Goal: Task Accomplishment & Management: Use online tool/utility

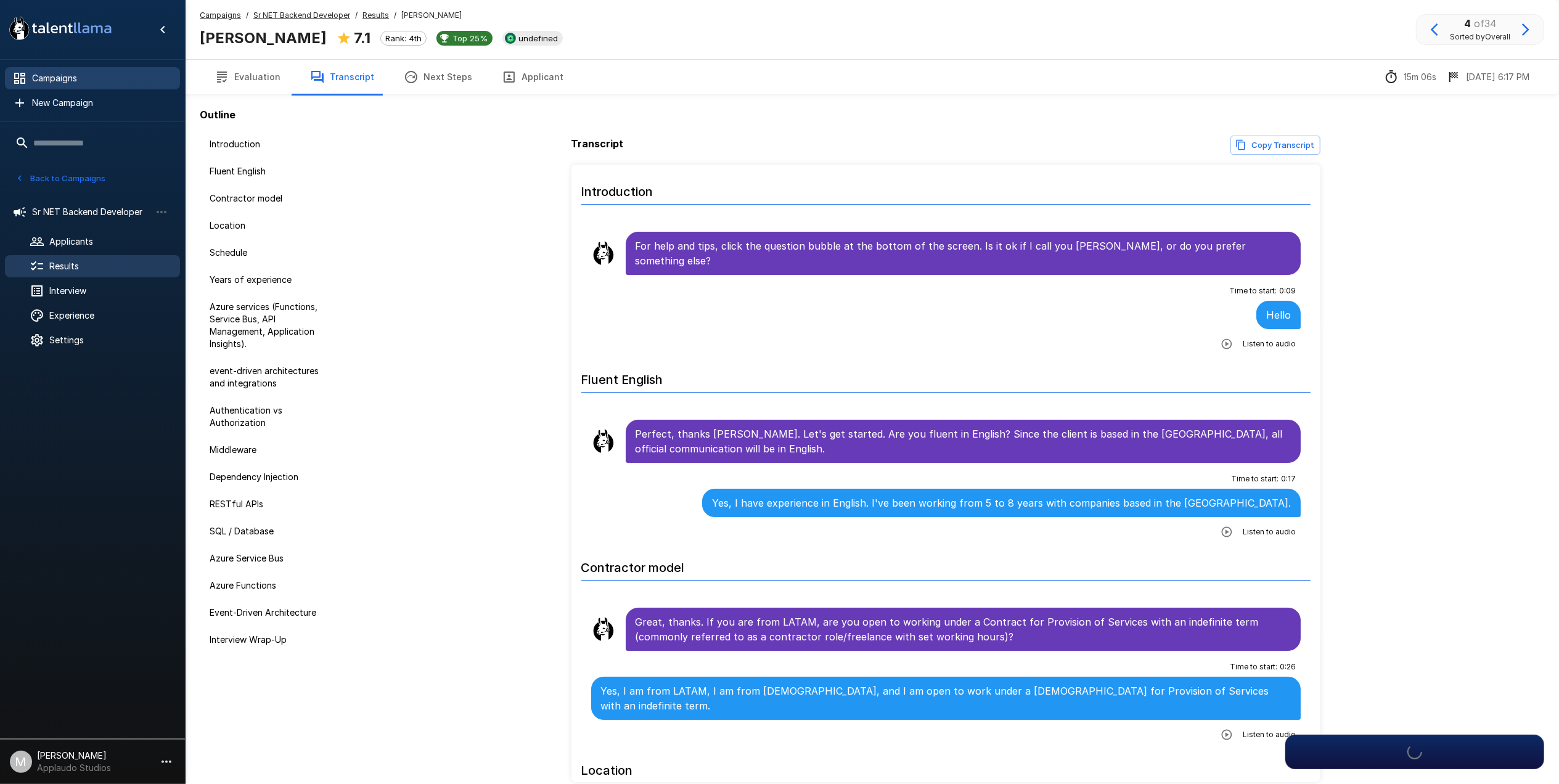
scroll to position [1695, 0]
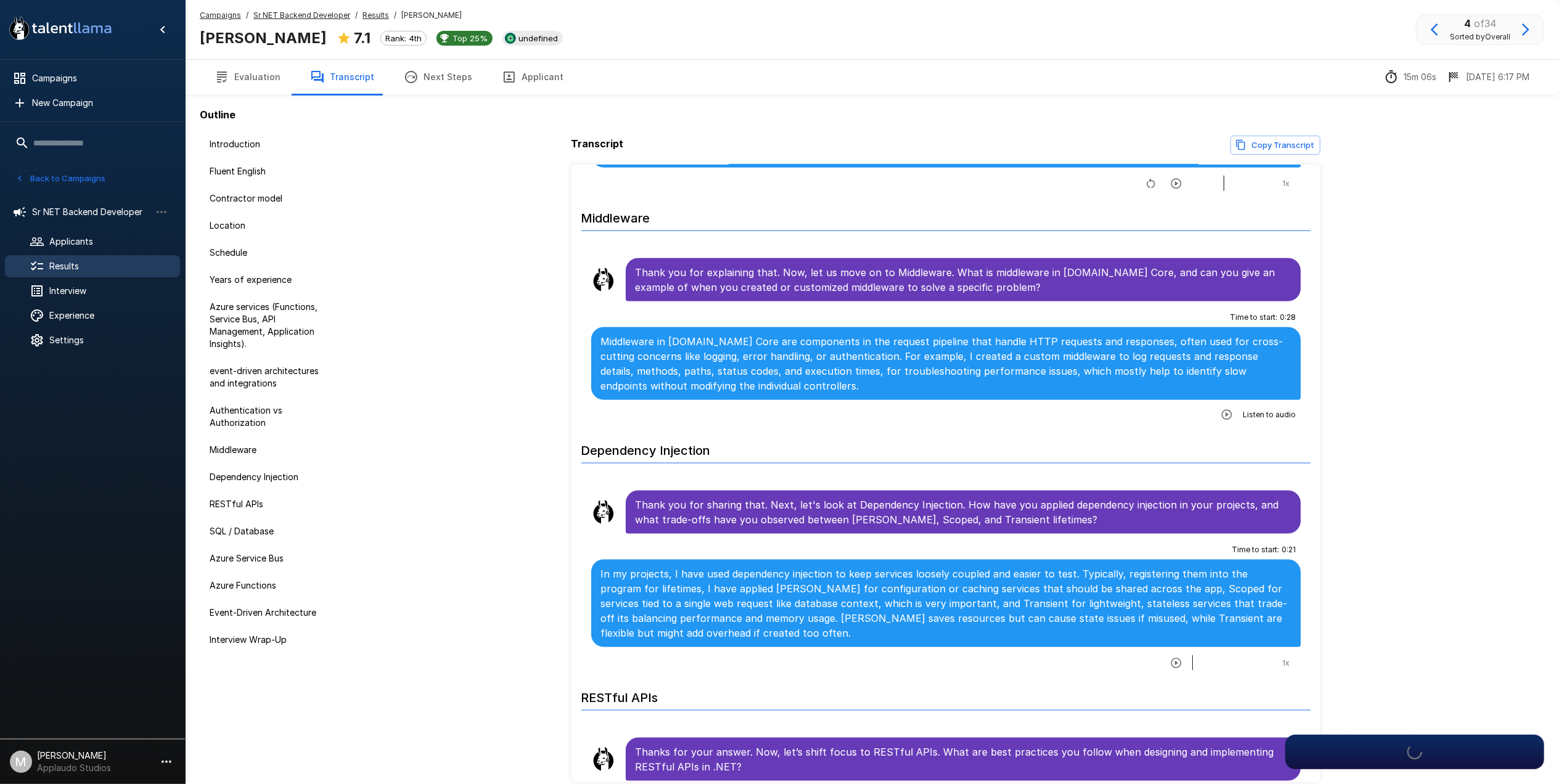
click at [85, 256] on div "Results" at bounding box center [93, 266] width 175 height 22
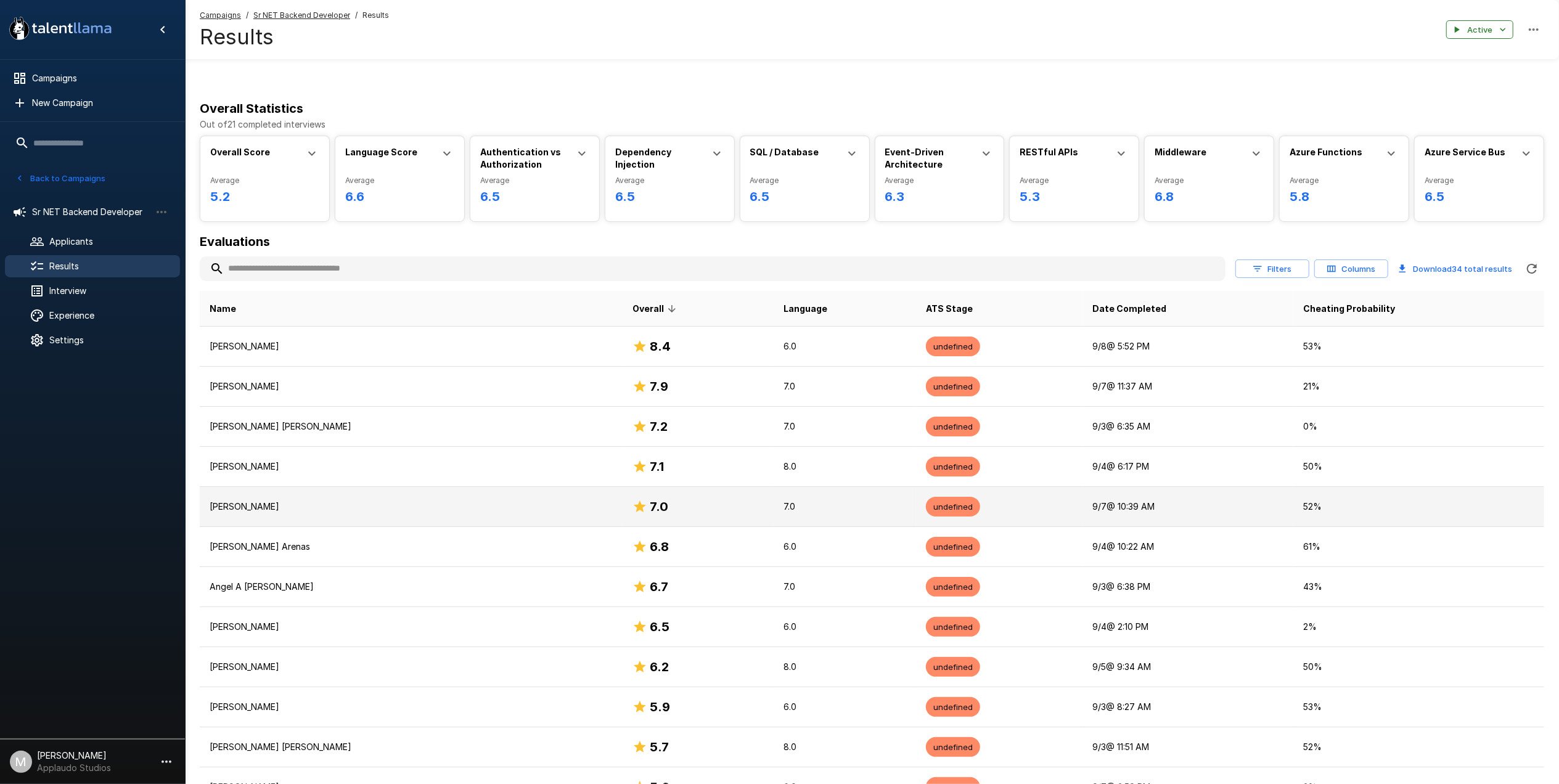
click at [451, 524] on td "[PERSON_NAME]" at bounding box center [411, 507] width 423 height 40
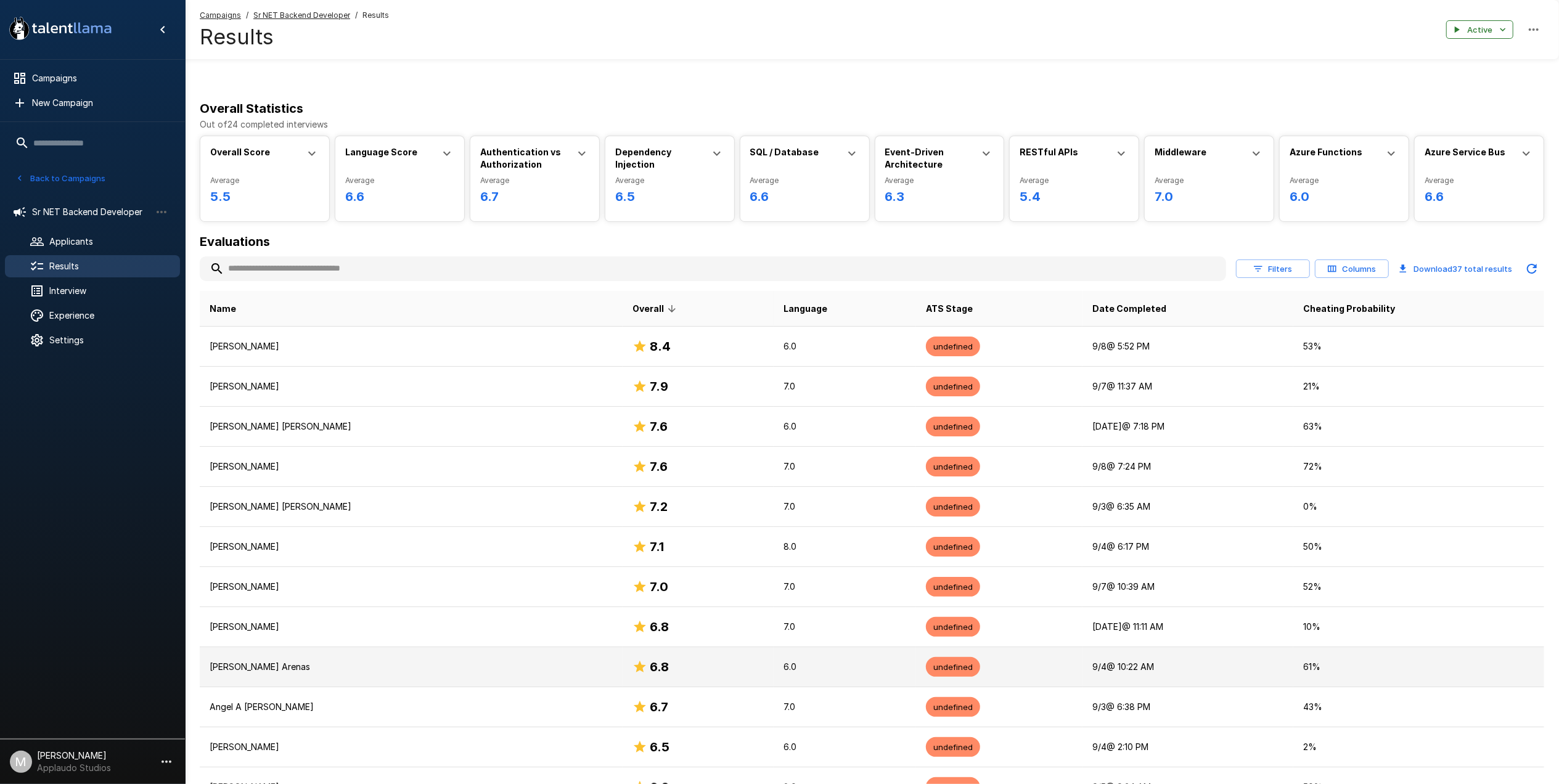
click at [398, 667] on p "[PERSON_NAME] Arenas" at bounding box center [411, 667] width 403 height 13
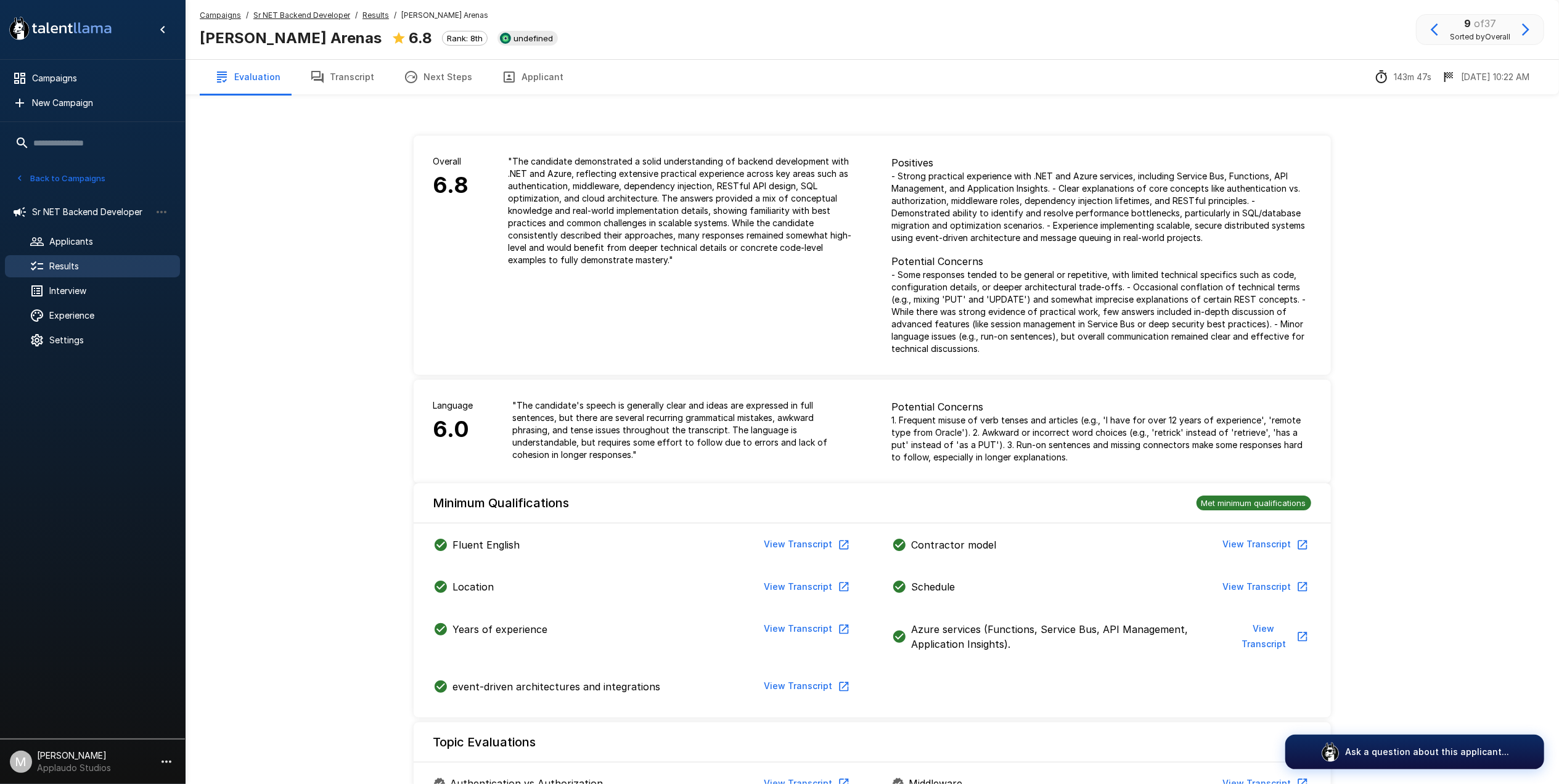
click at [351, 70] on button "Transcript" at bounding box center [342, 77] width 93 height 35
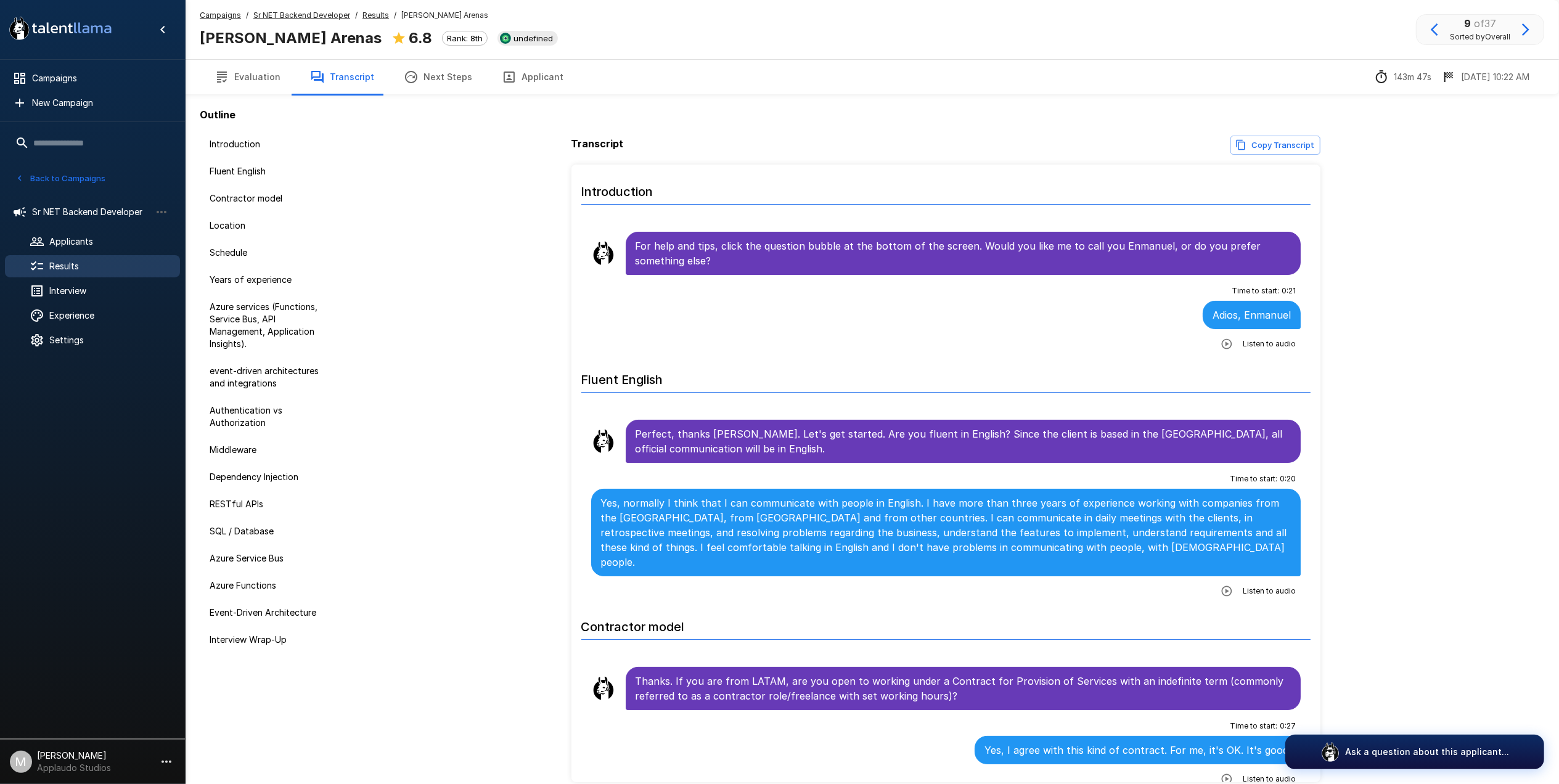
click at [1221, 585] on icon "button" at bounding box center [1227, 591] width 13 height 13
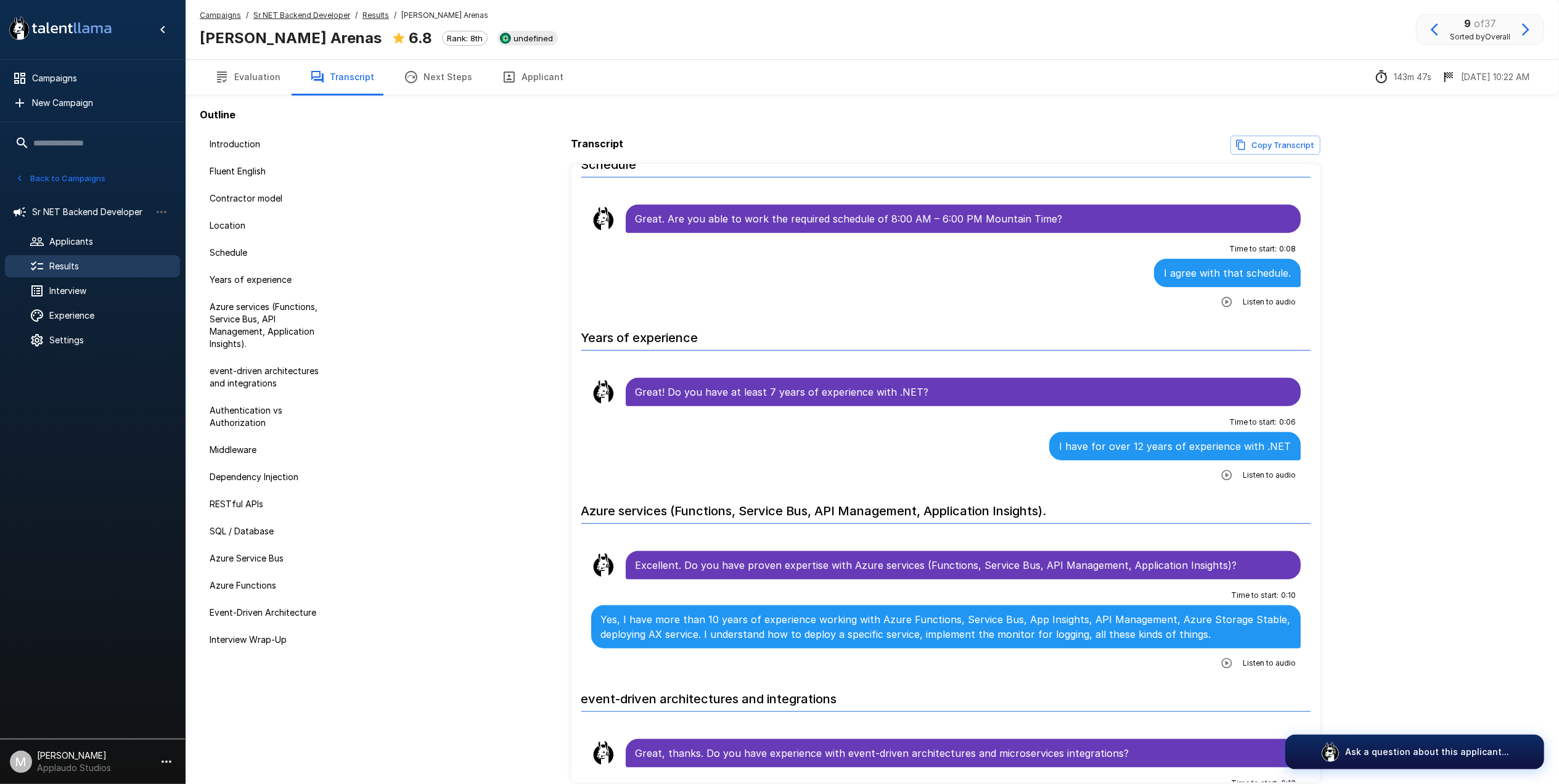
scroll to position [986, 0]
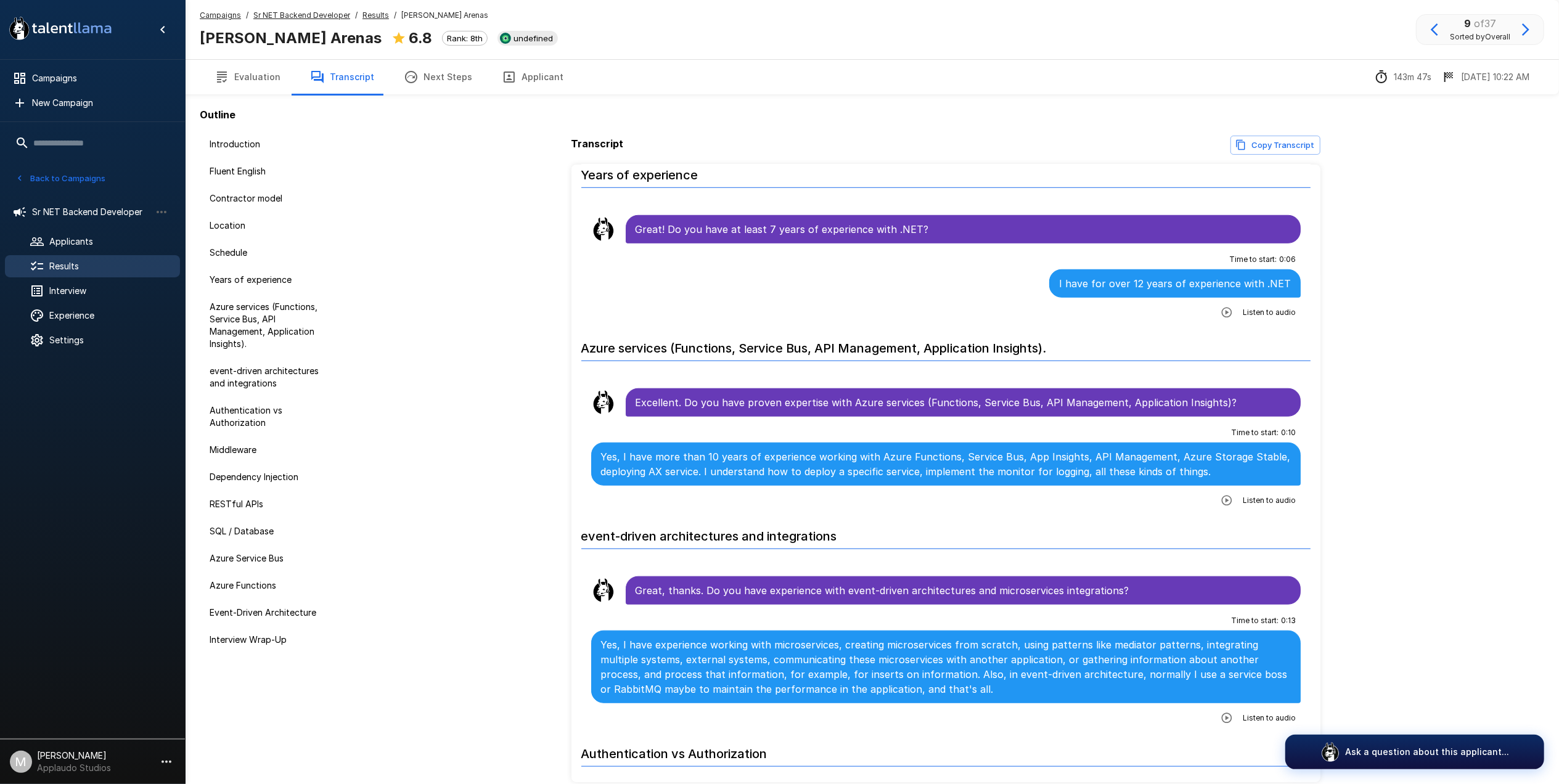
click at [1221, 496] on icon "button" at bounding box center [1227, 500] width 13 height 13
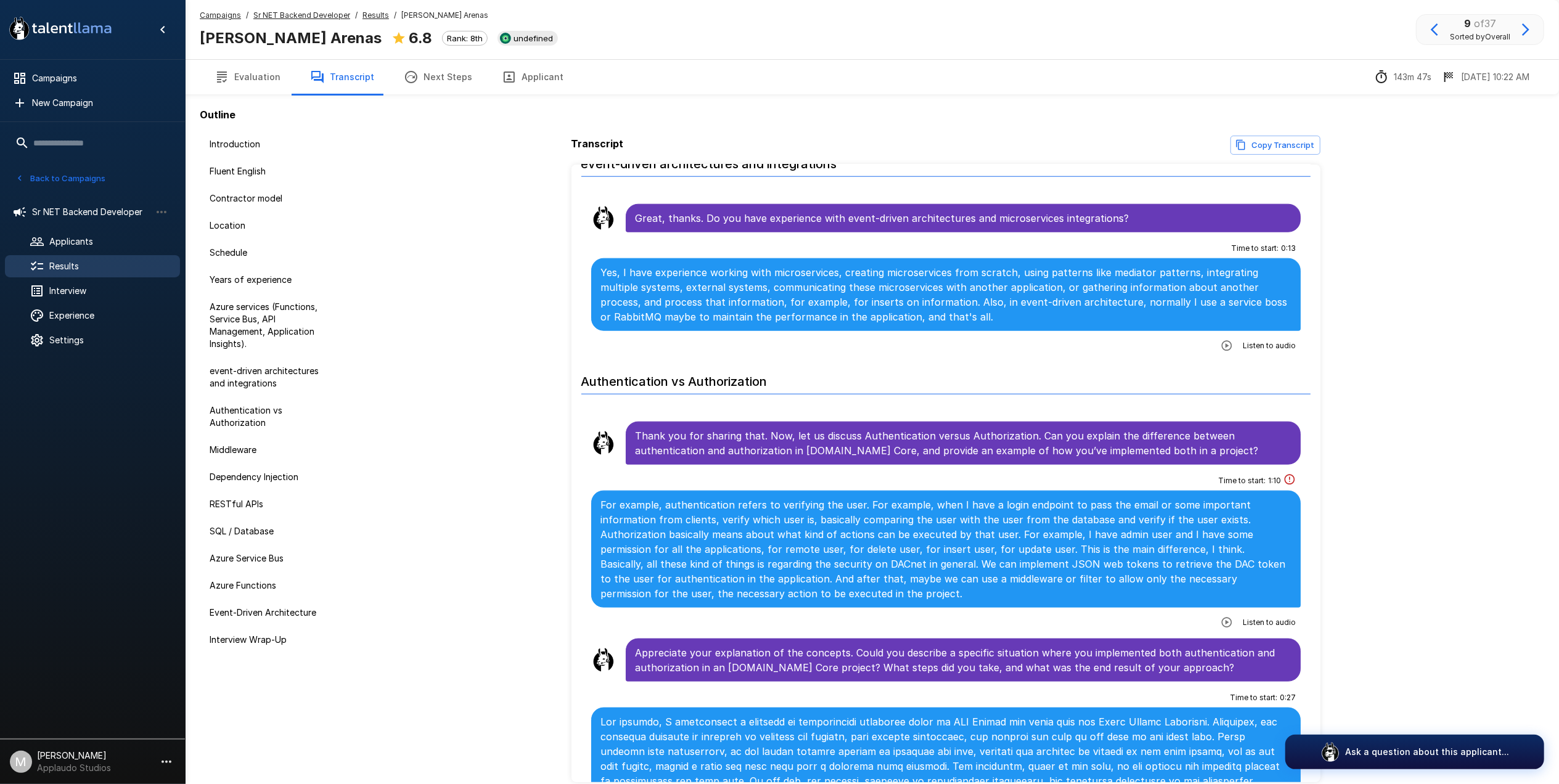
scroll to position [1397, 0]
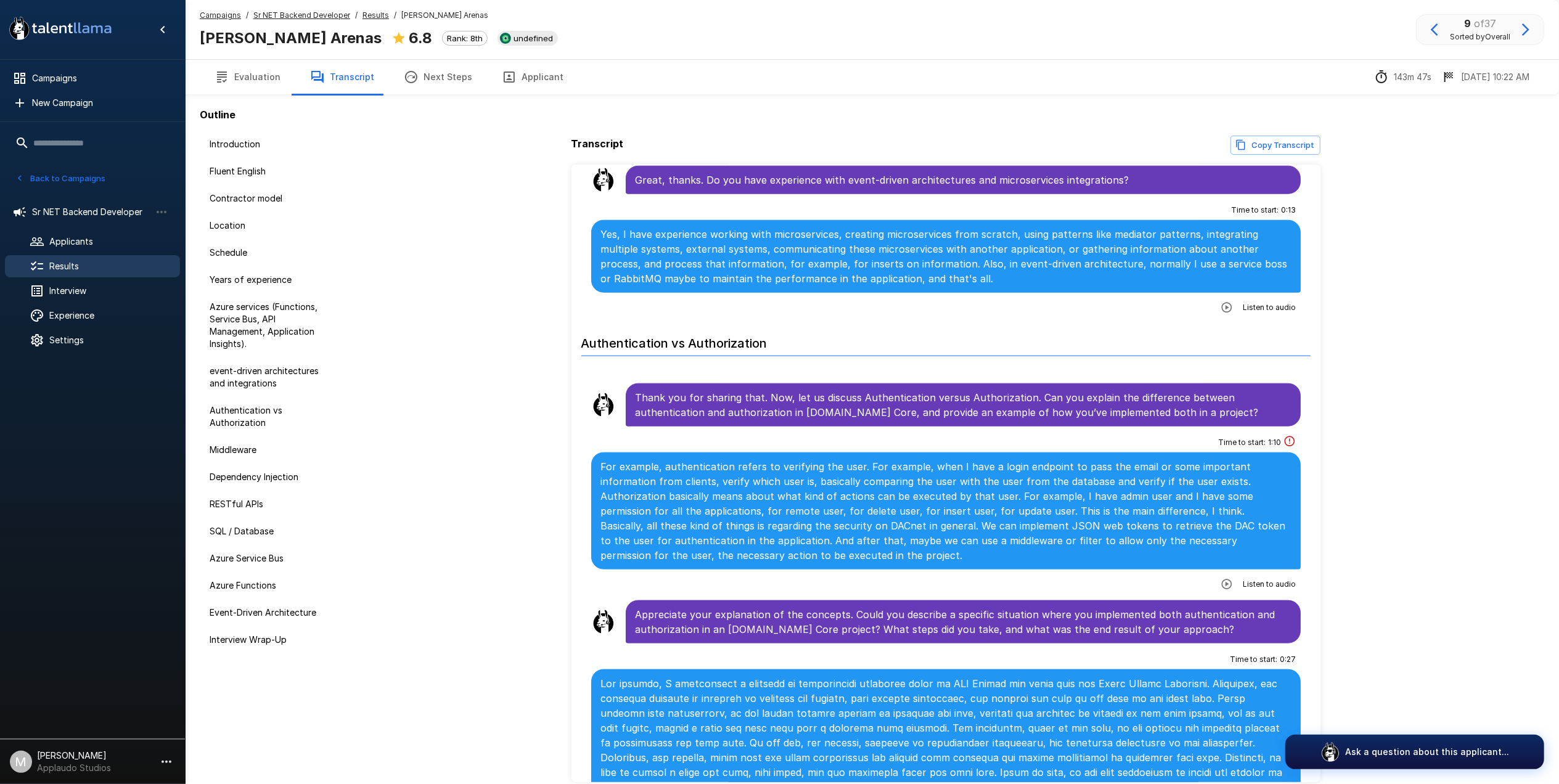
click at [1221, 578] on icon "button" at bounding box center [1227, 584] width 13 height 13
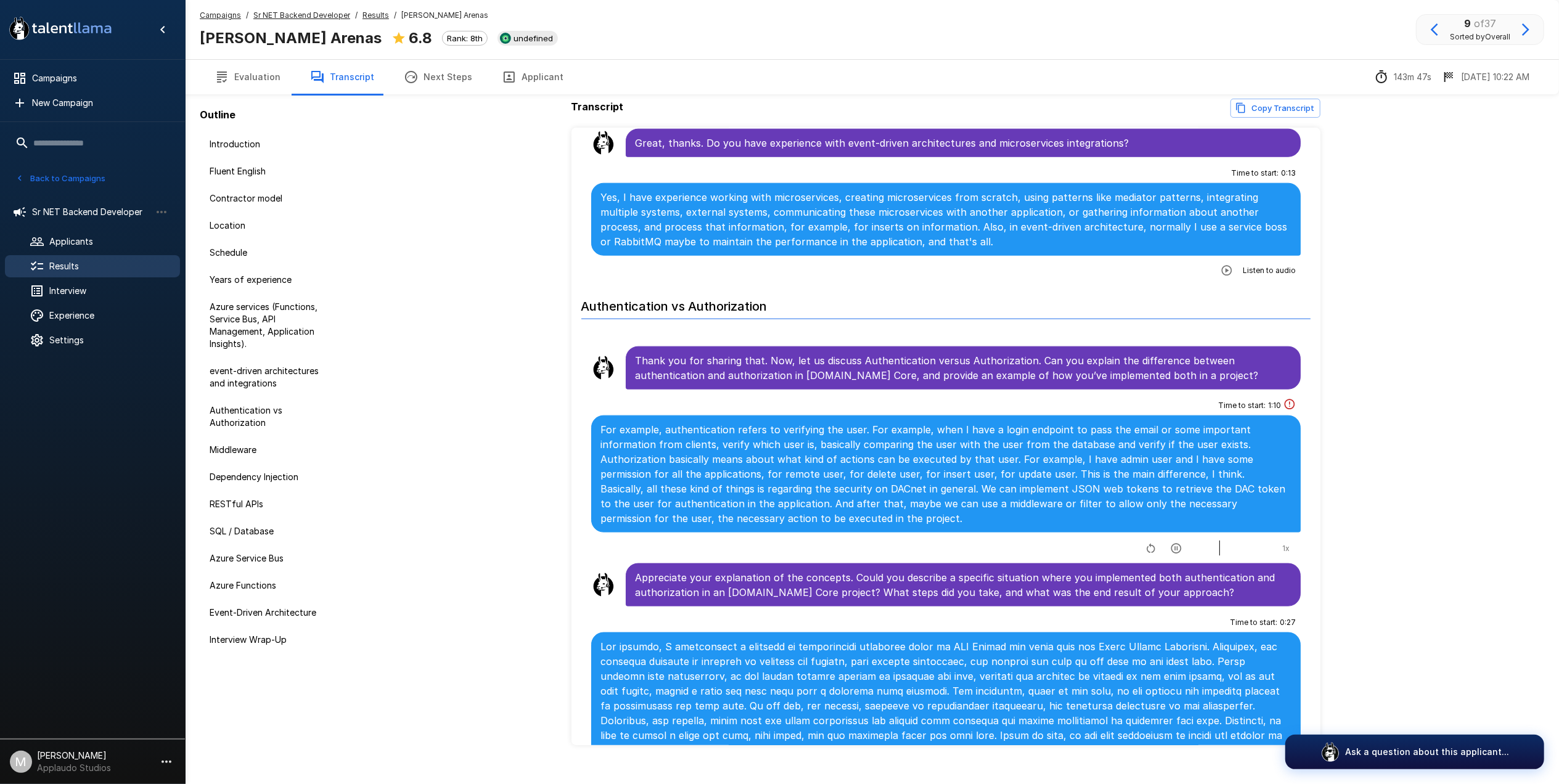
scroll to position [57, 0]
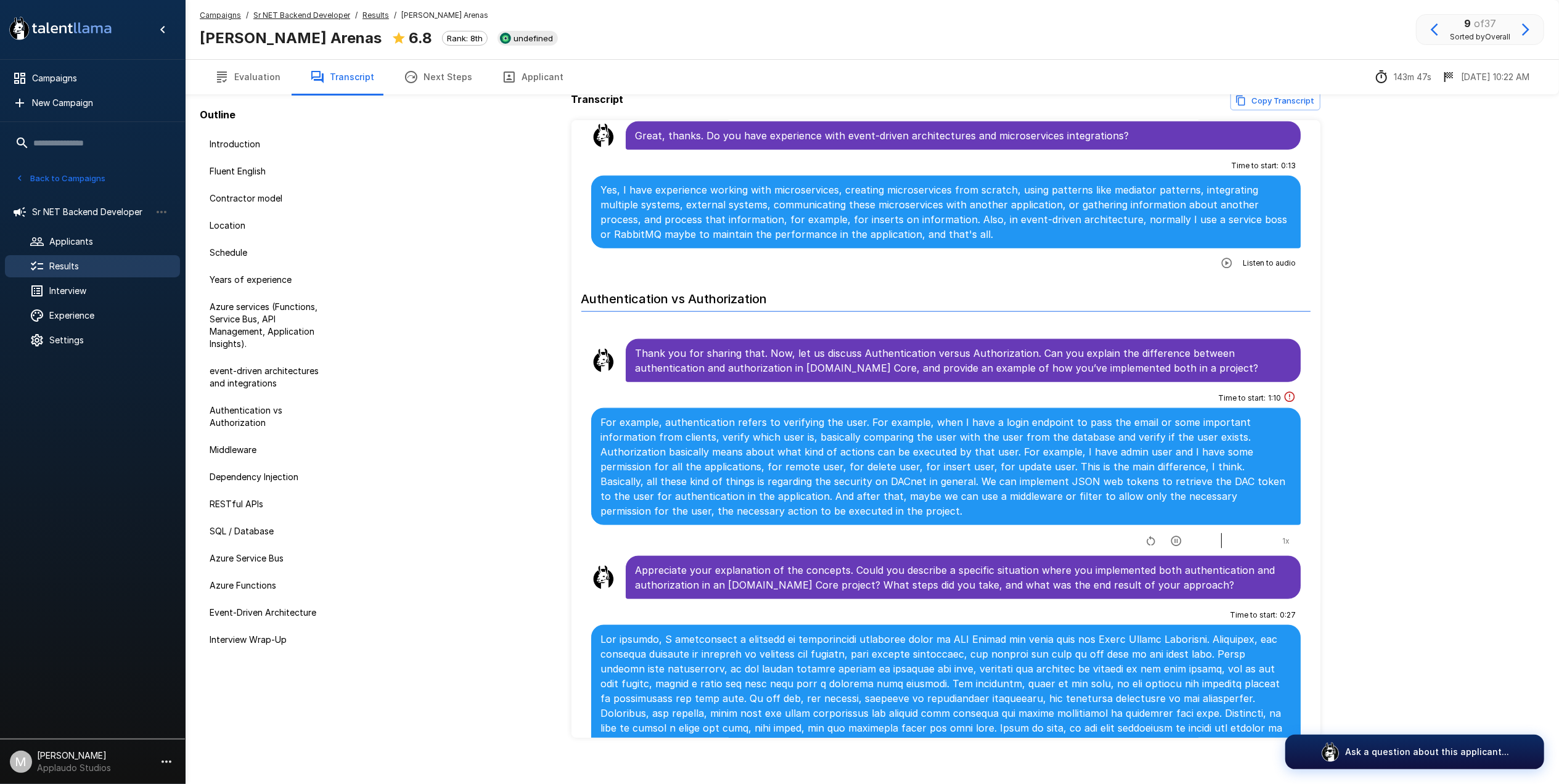
scroll to position [57, 0]
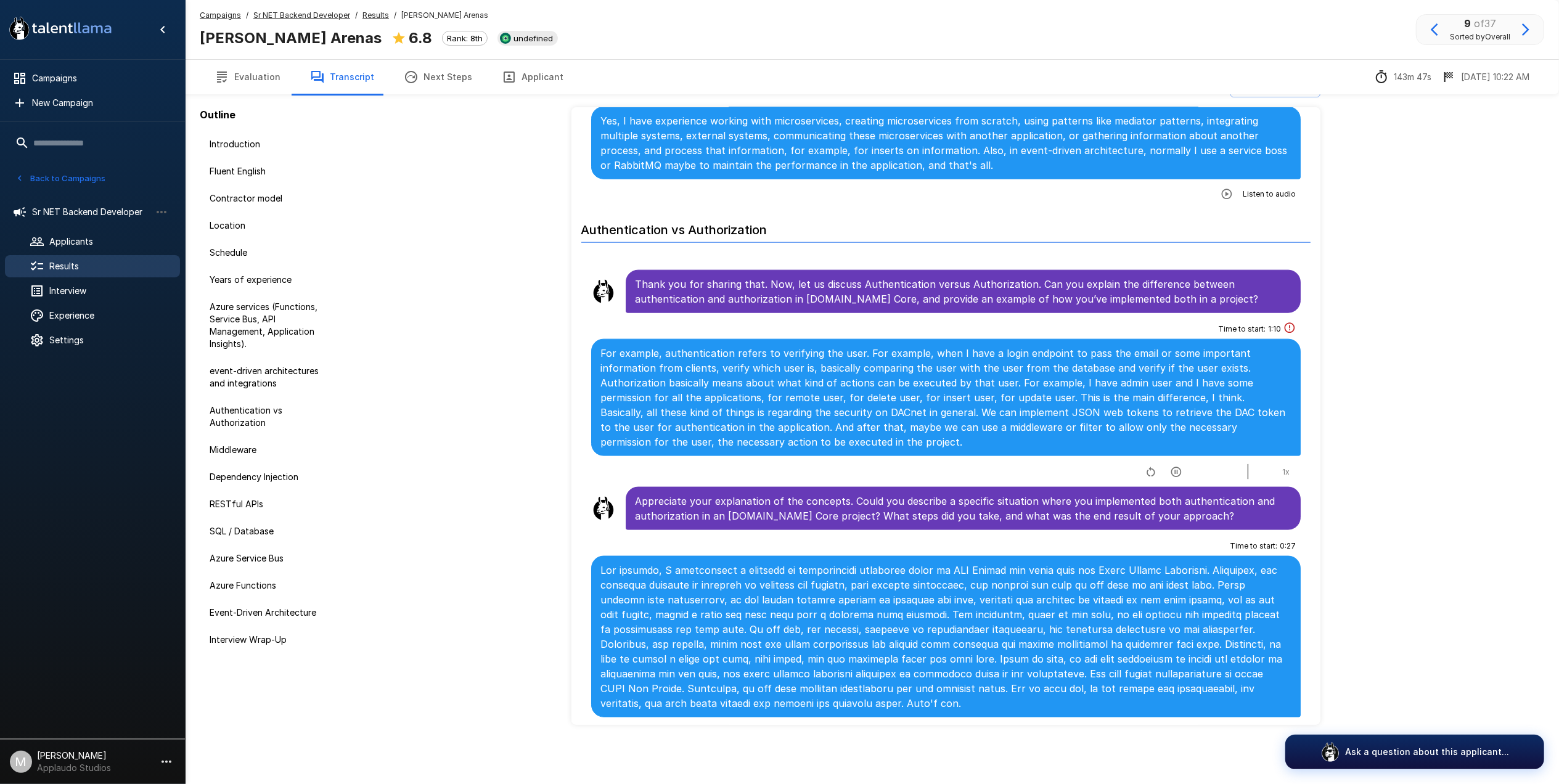
scroll to position [1561, 0]
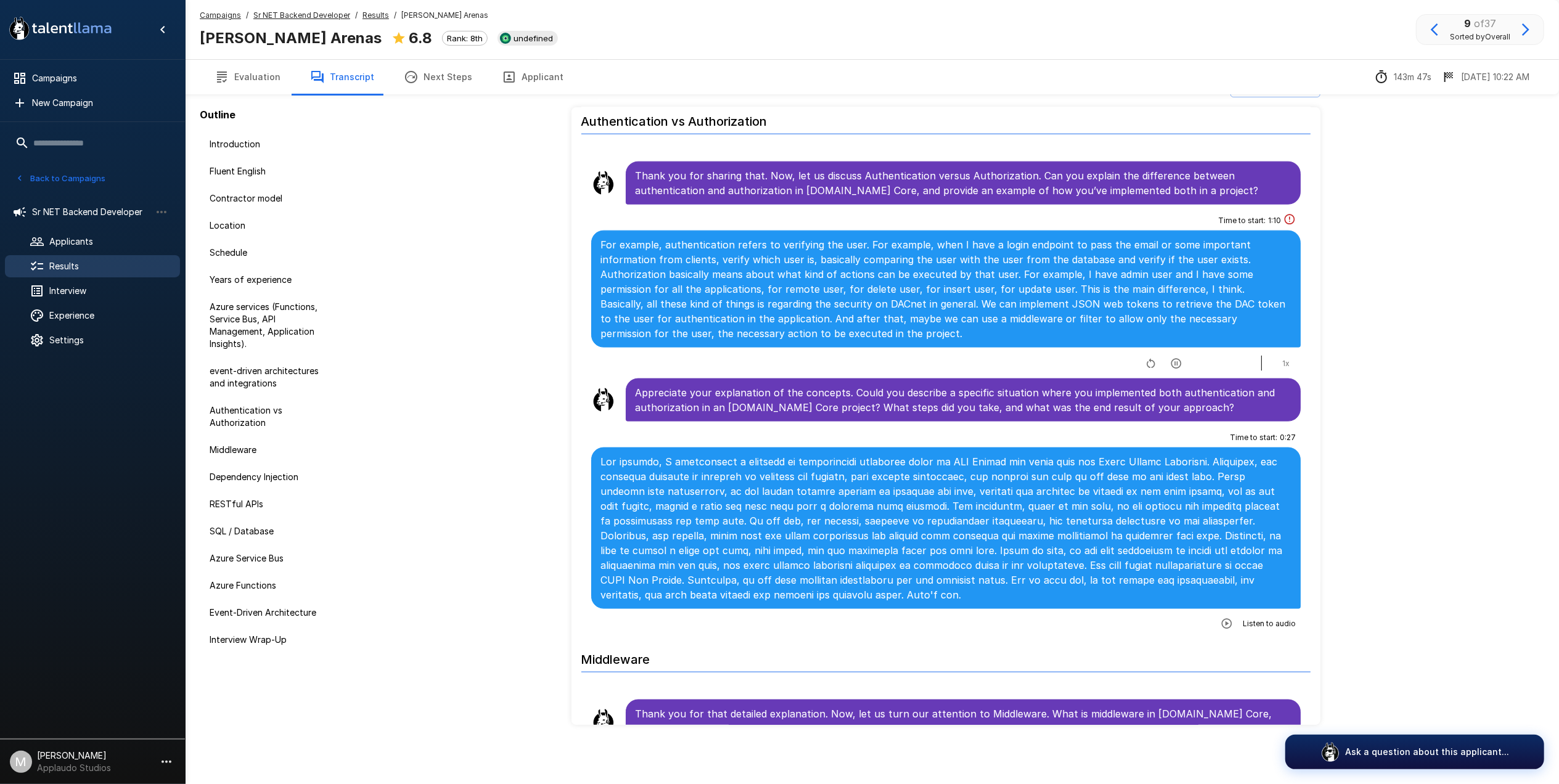
click at [1221, 617] on icon "button" at bounding box center [1227, 623] width 13 height 13
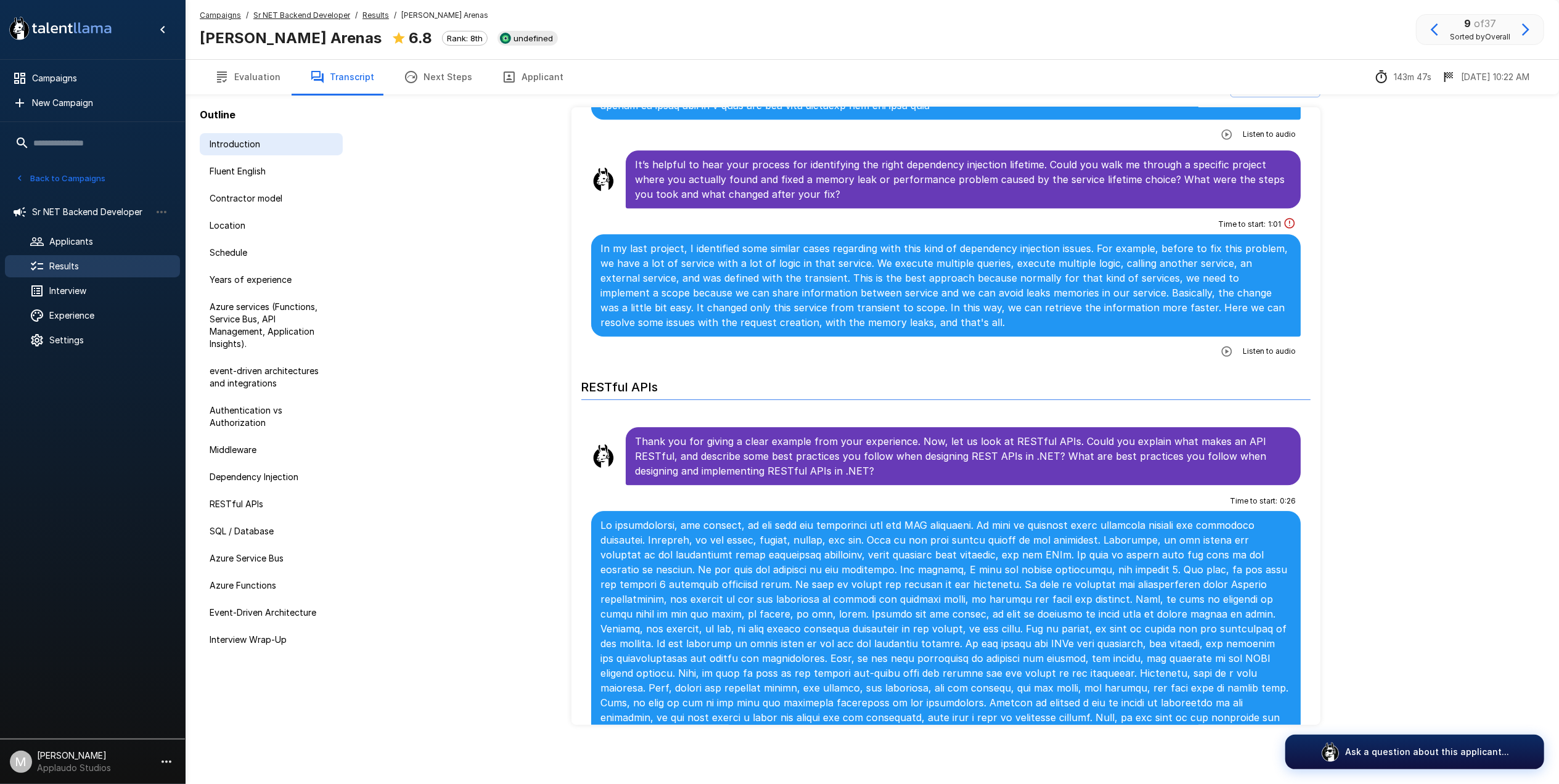
scroll to position [3286, 0]
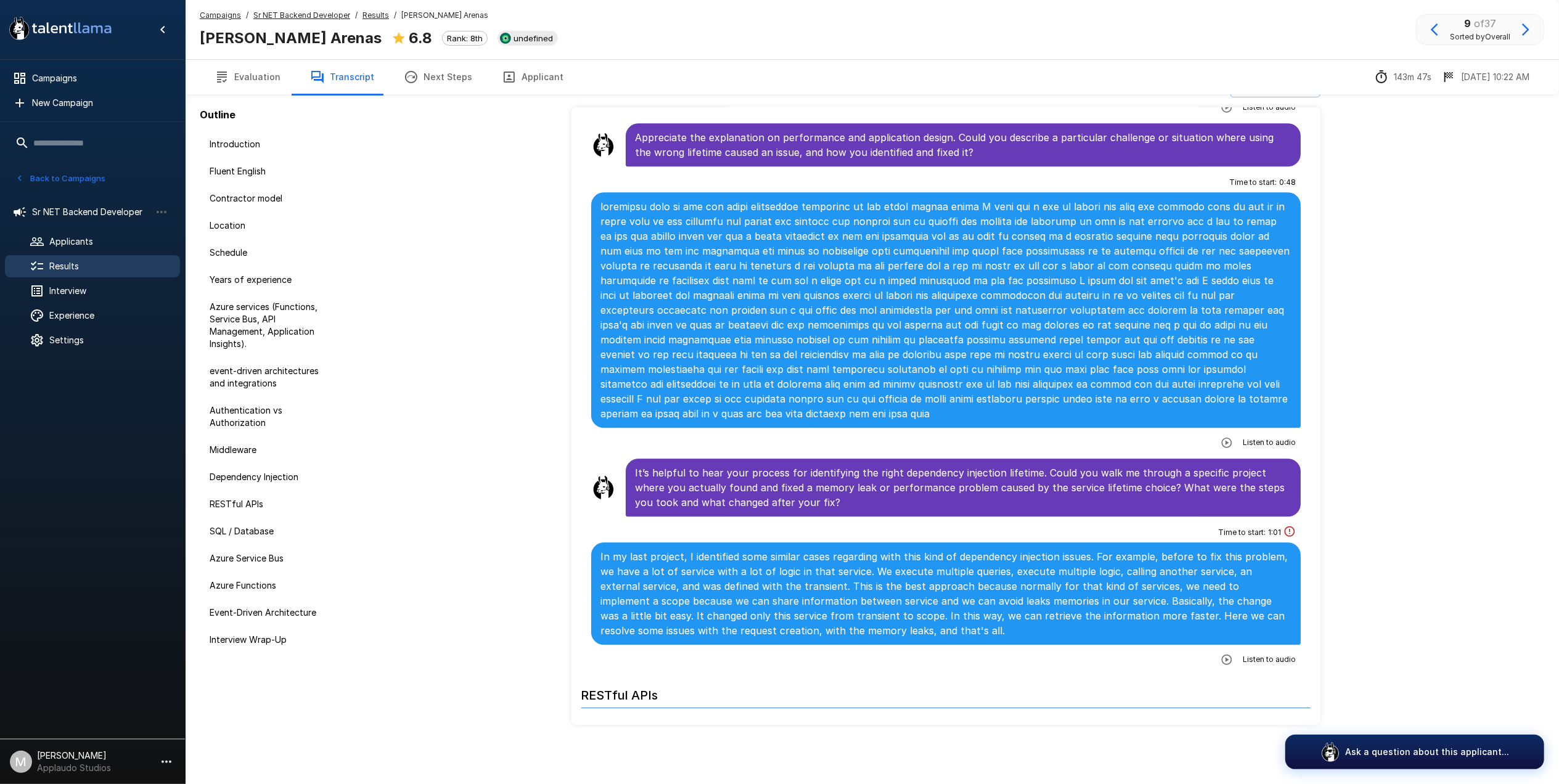
click at [254, 84] on button "Evaluation" at bounding box center [247, 77] width 96 height 35
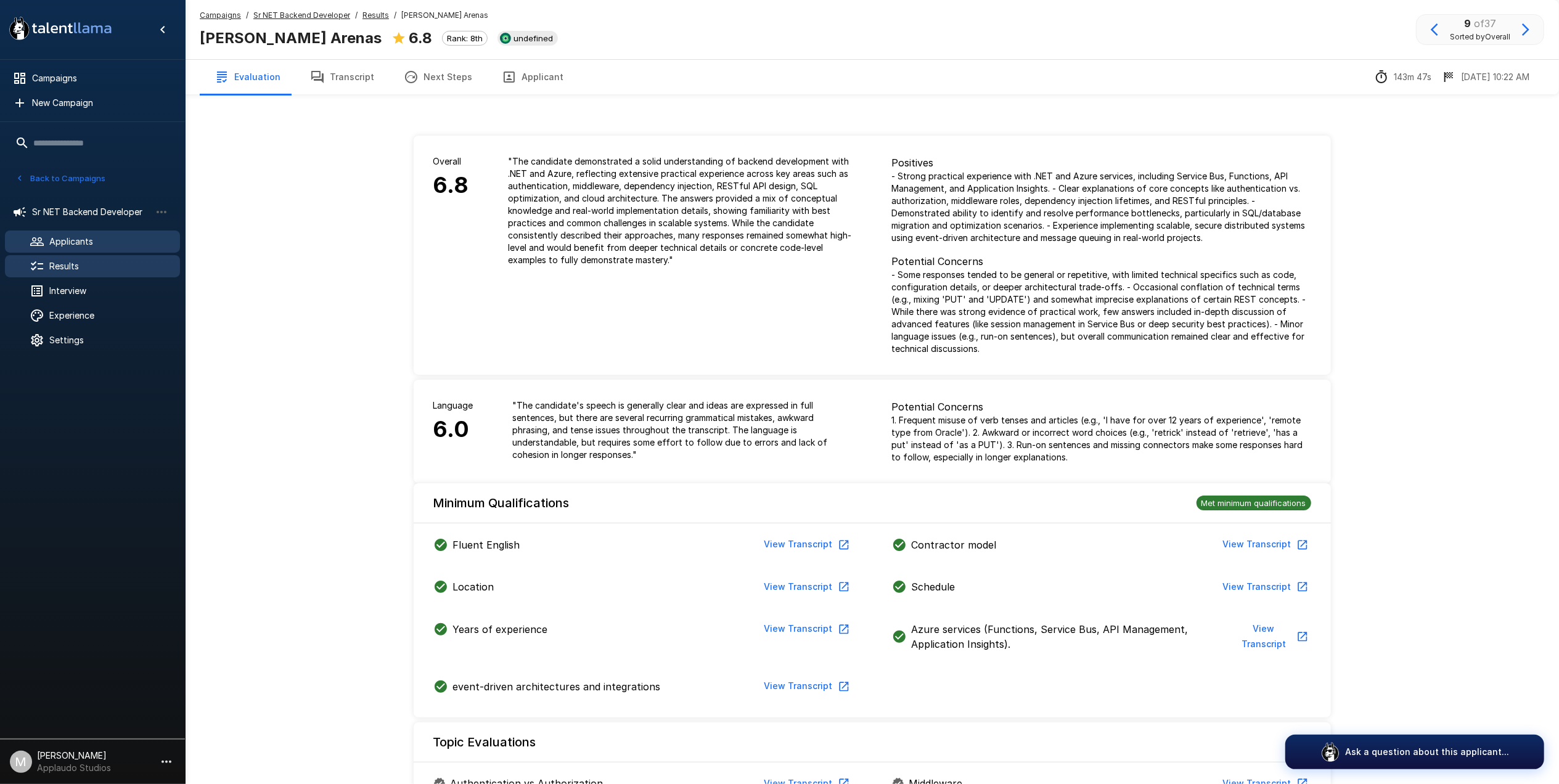
click at [69, 248] on div "Applicants" at bounding box center [93, 242] width 175 height 22
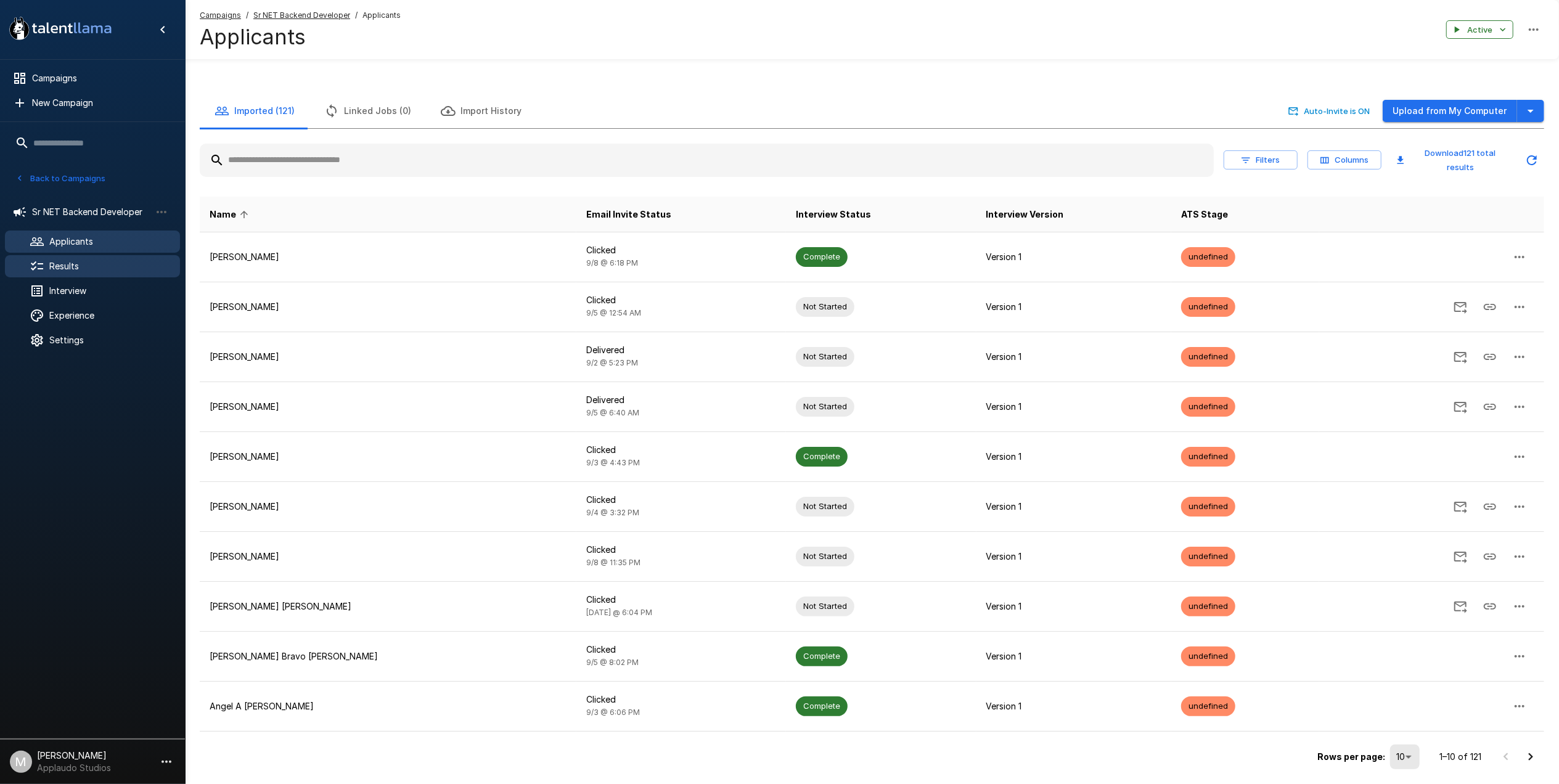
click at [85, 271] on span "Results" at bounding box center [110, 266] width 121 height 13
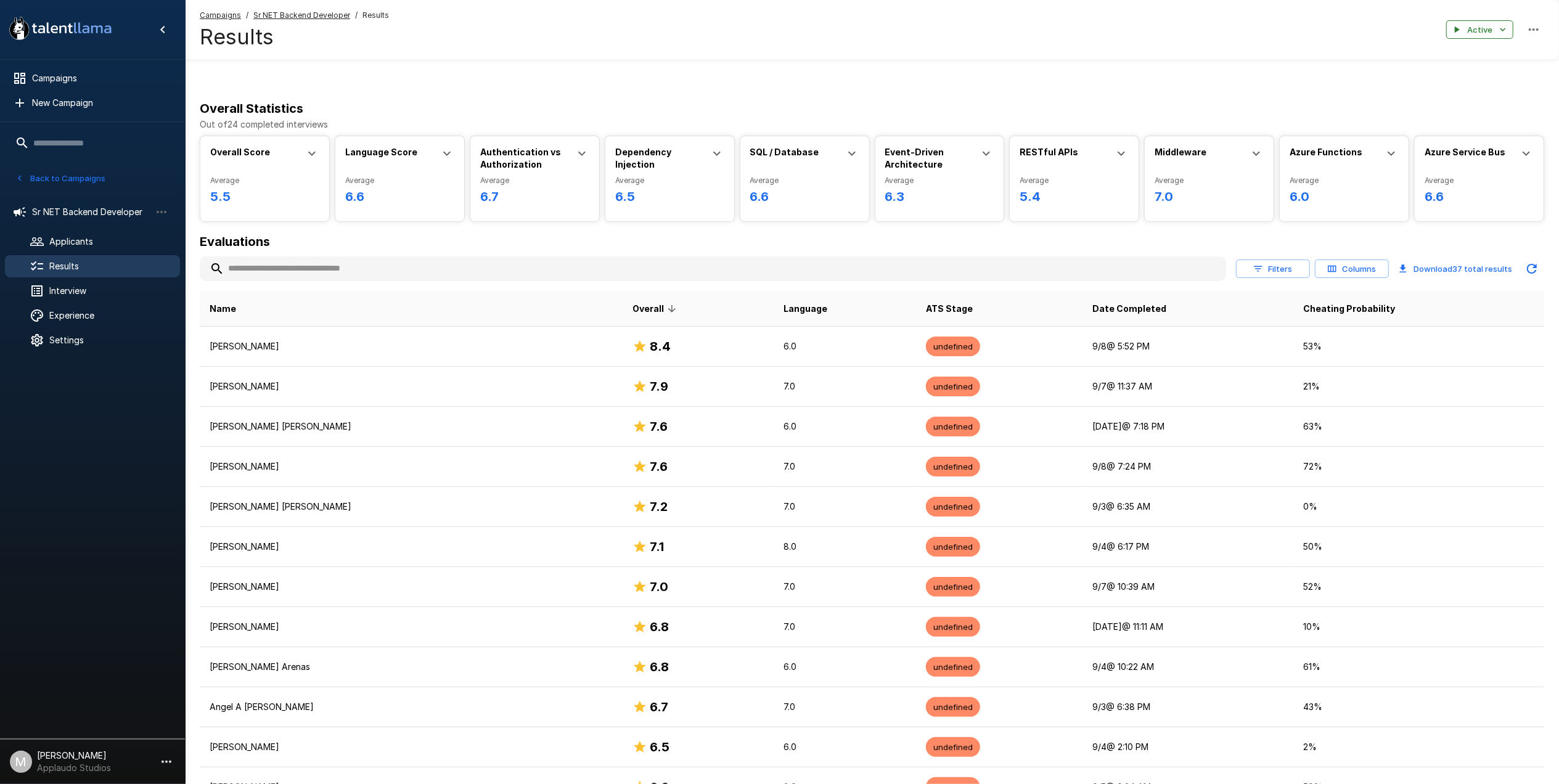
click at [306, 342] on p "[PERSON_NAME]" at bounding box center [411, 346] width 403 height 13
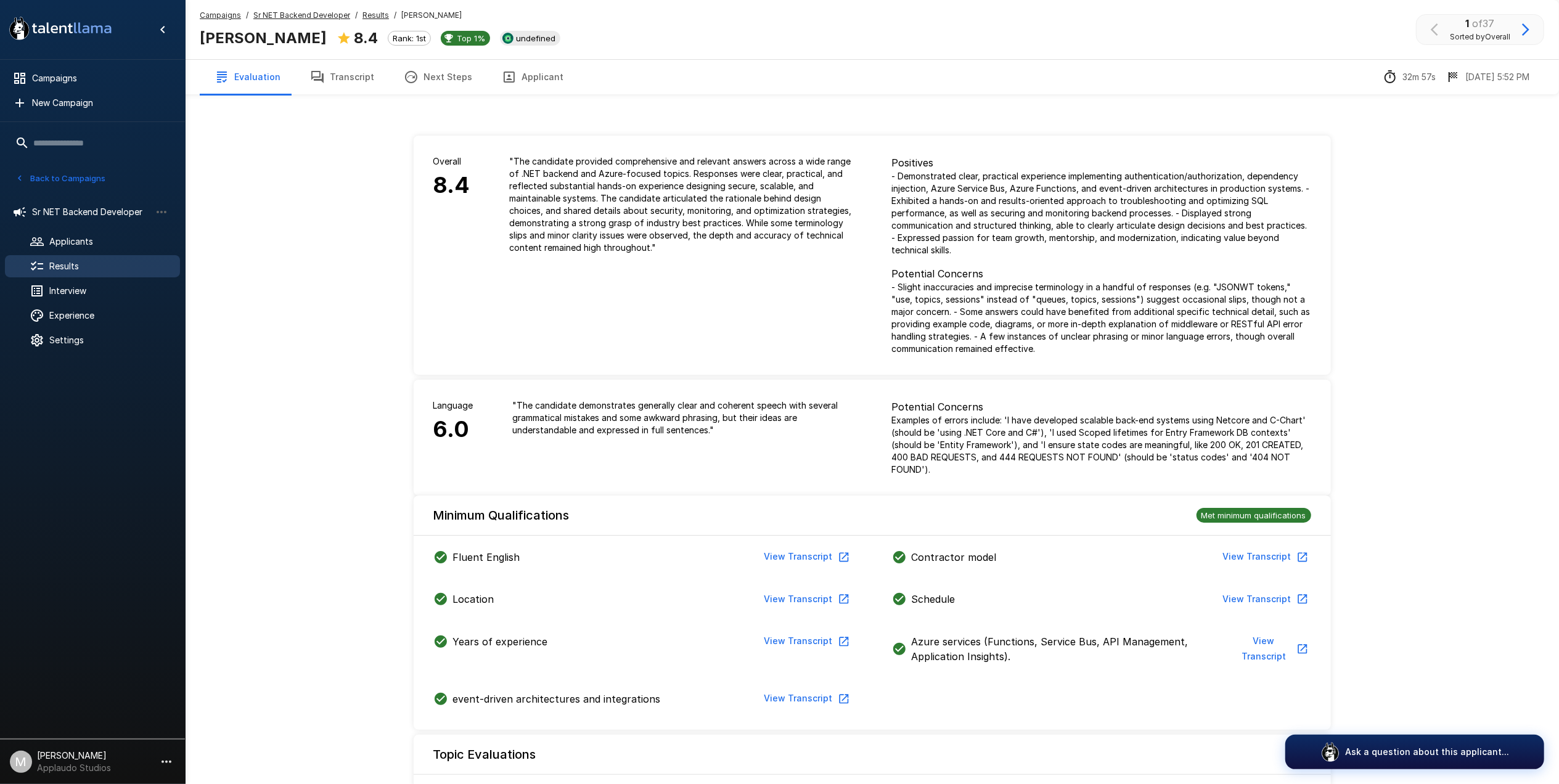
click at [361, 72] on button "Transcript" at bounding box center [342, 77] width 93 height 35
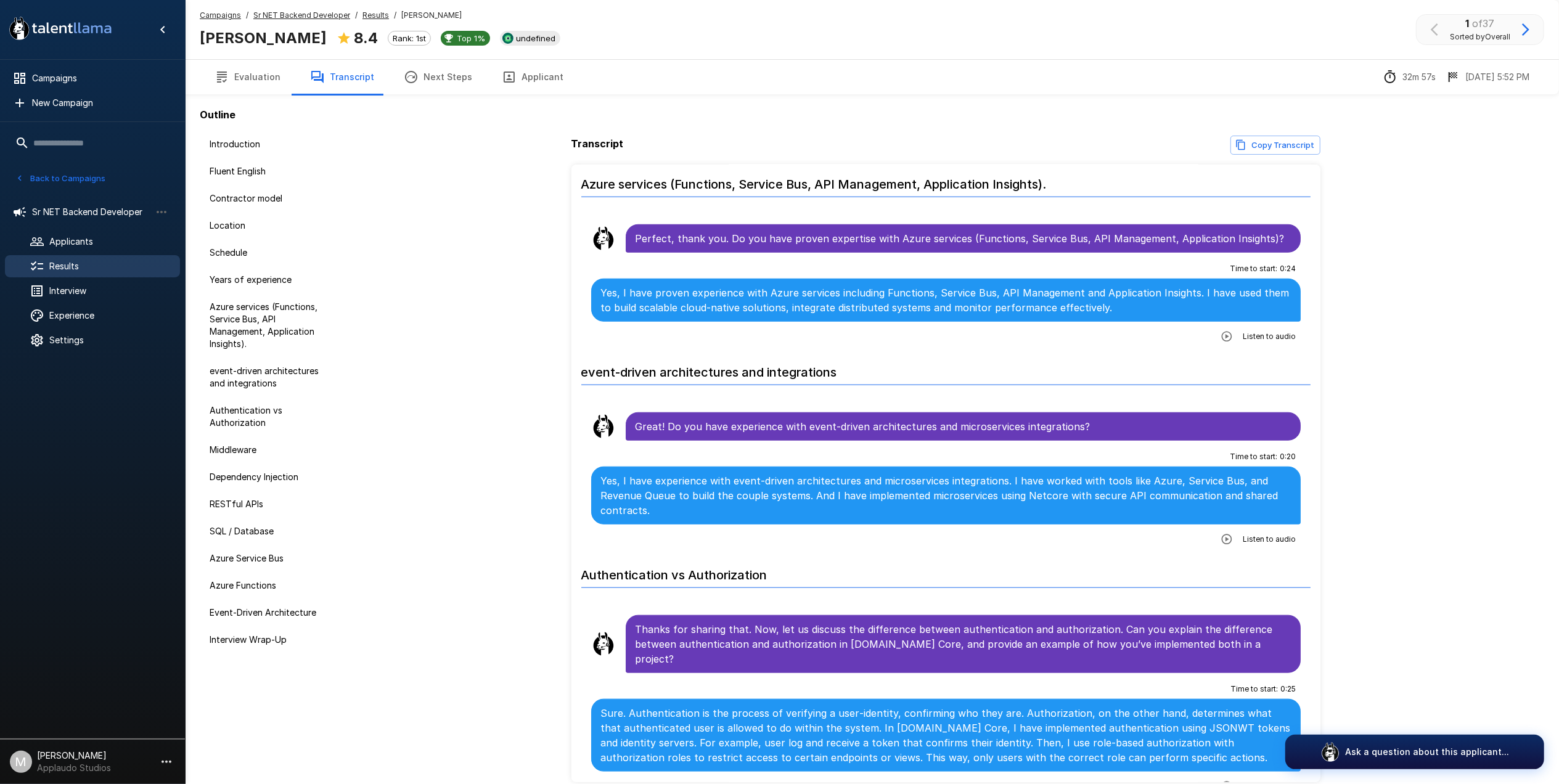
scroll to position [1561, 0]
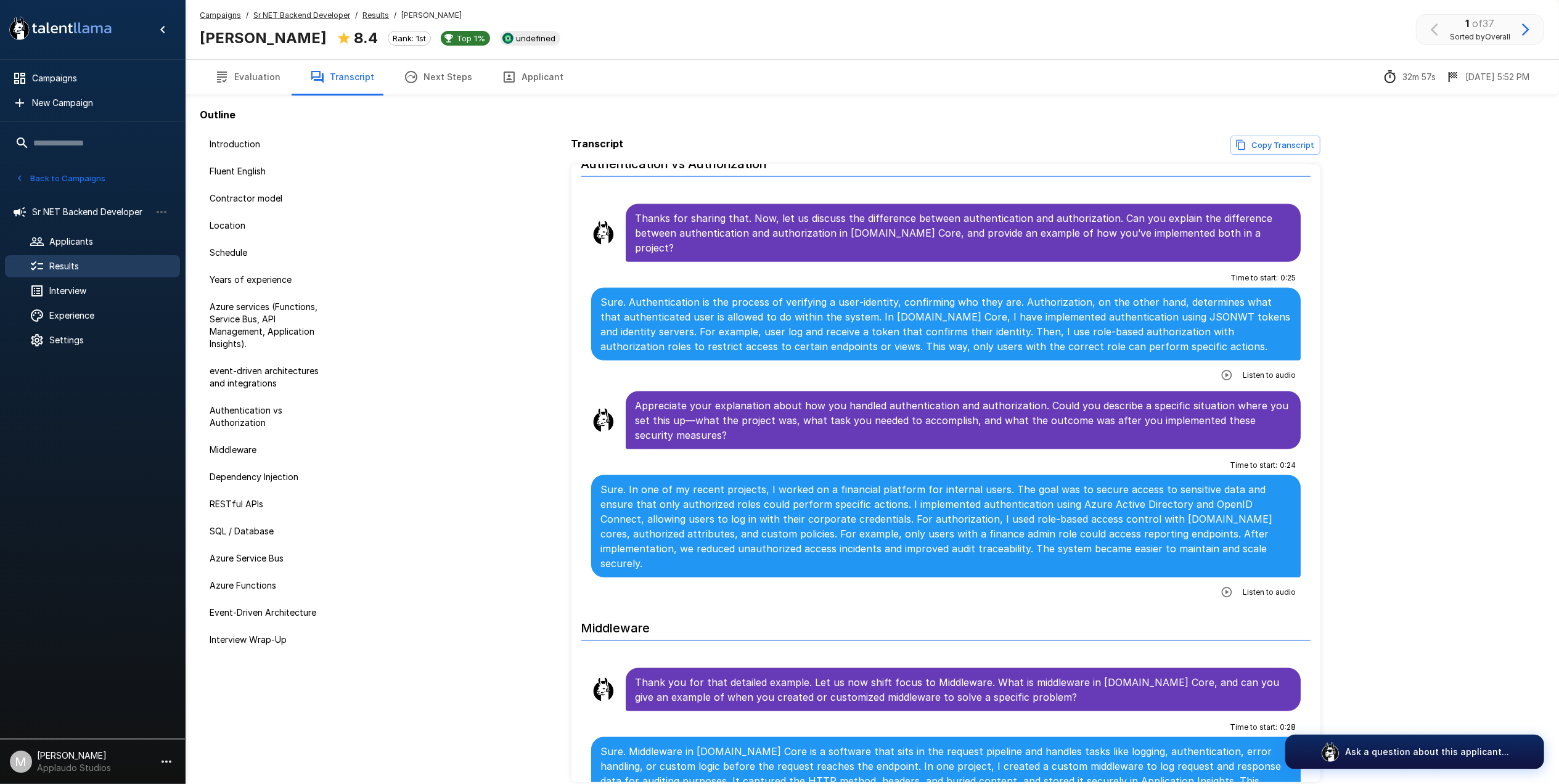
click at [1217, 581] on button "button" at bounding box center [1227, 592] width 22 height 22
